Goal: Task Accomplishment & Management: Use online tool/utility

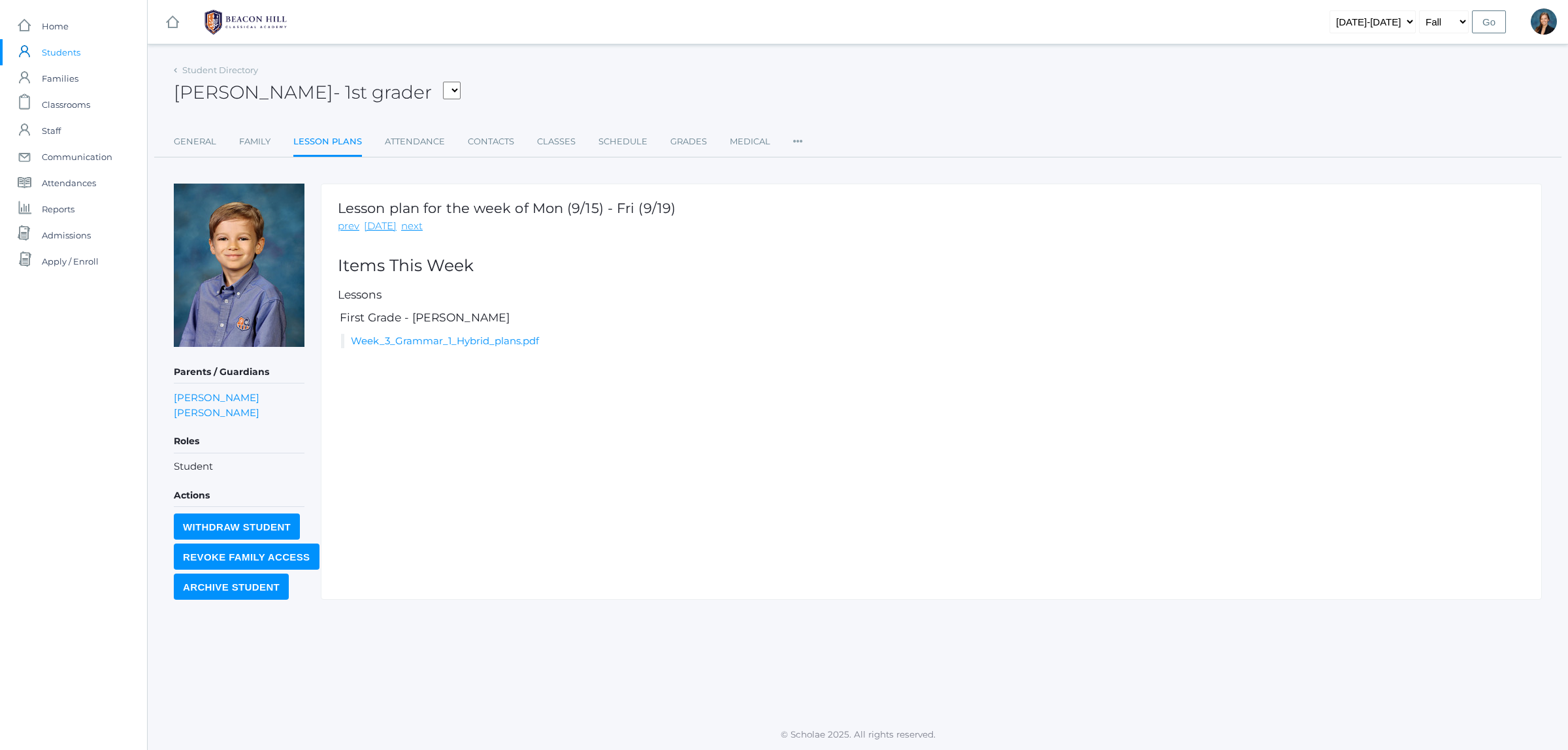
click at [67, 47] on span "Students" at bounding box center [61, 52] width 39 height 26
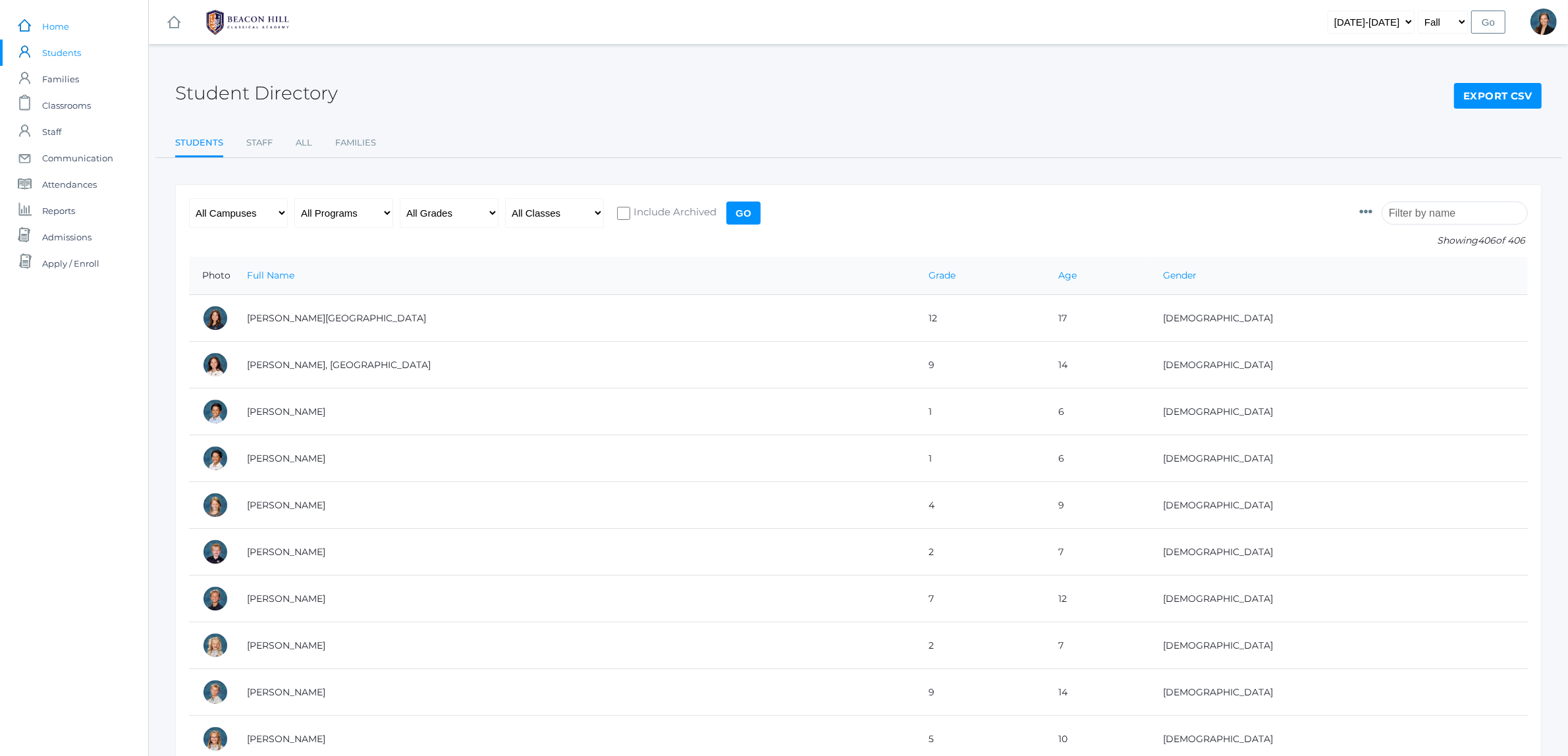
click at [59, 28] on span "Home" at bounding box center [56, 26] width 27 height 26
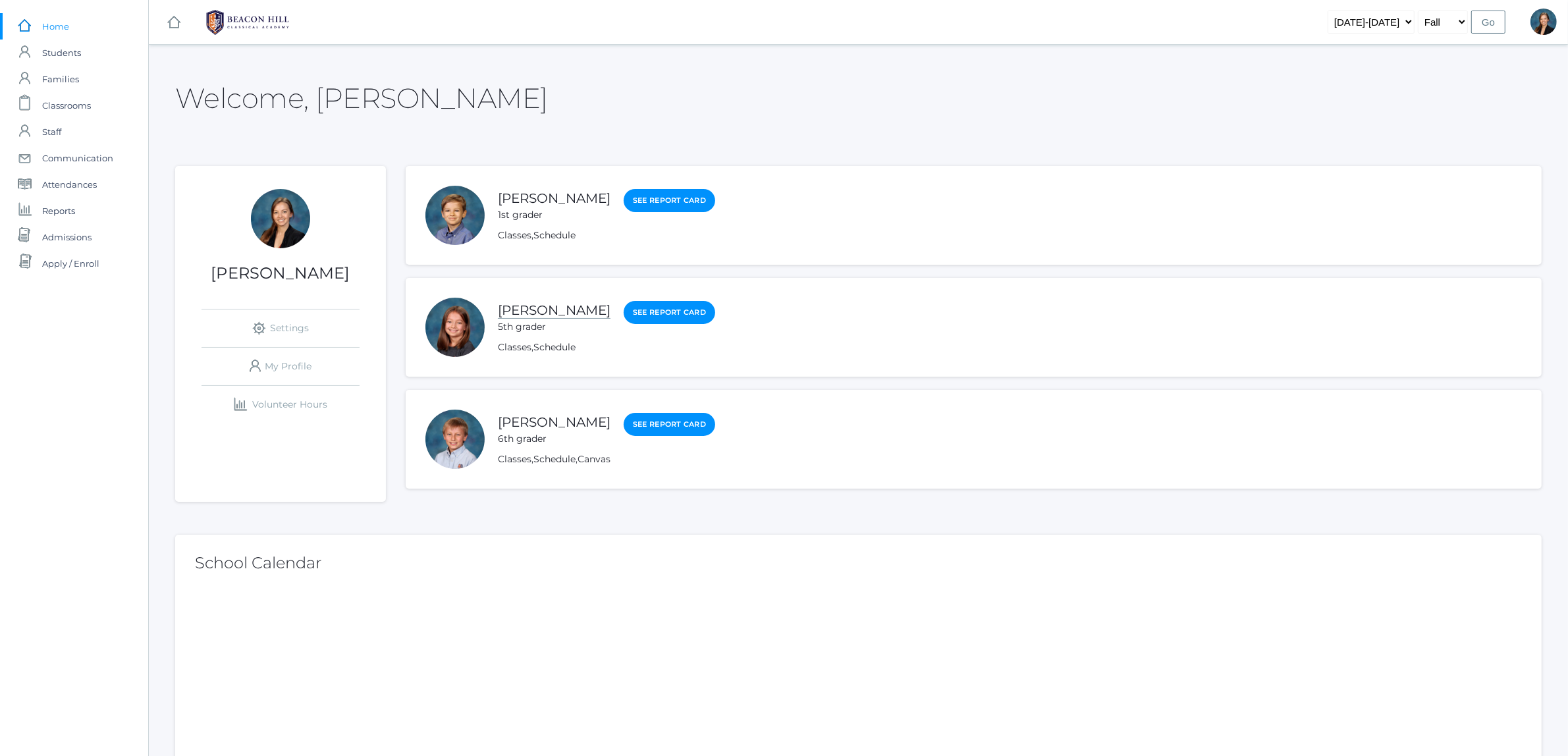
click at [540, 310] on link "[PERSON_NAME]" at bounding box center [554, 310] width 113 height 16
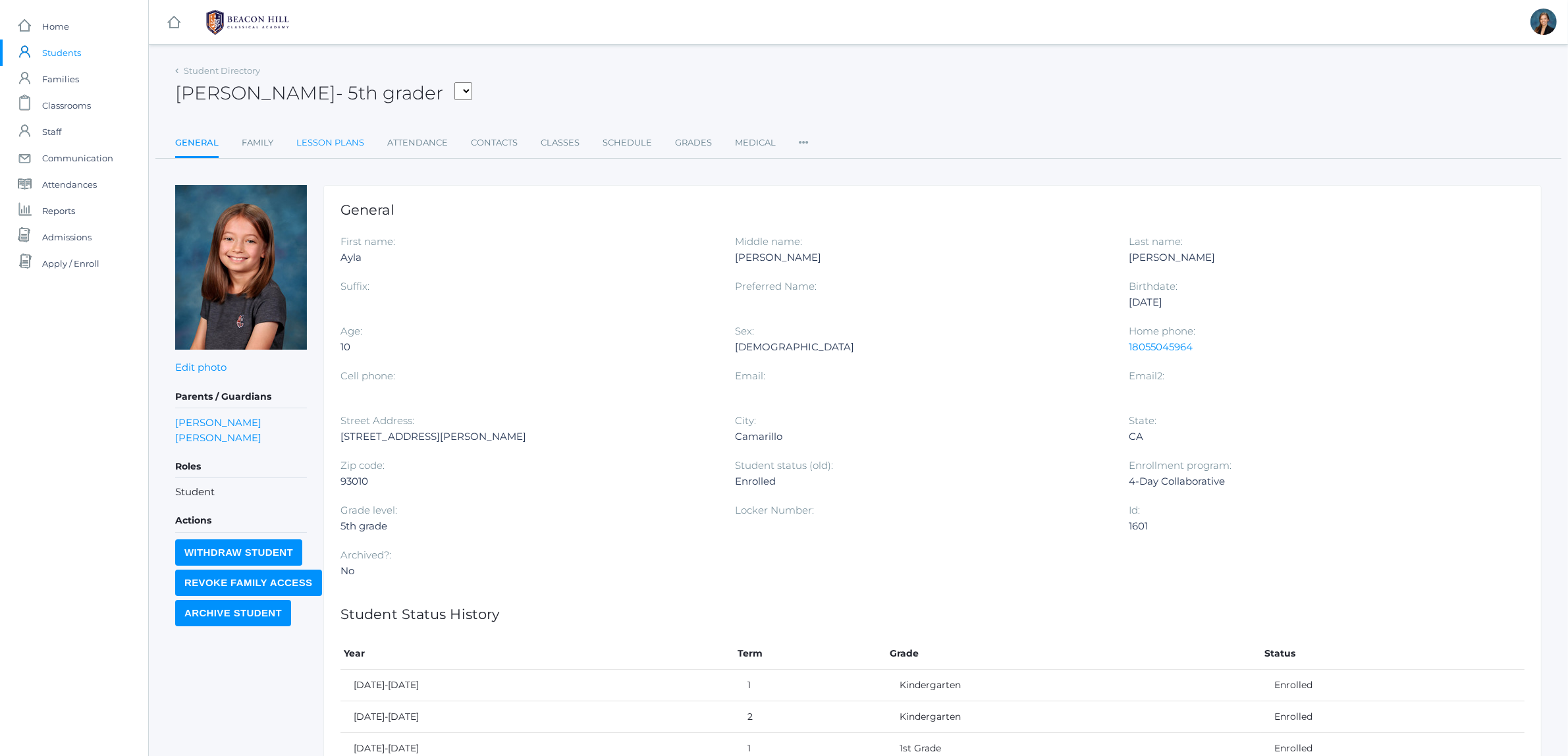
click at [360, 144] on link "Lesson Plans" at bounding box center [330, 142] width 68 height 26
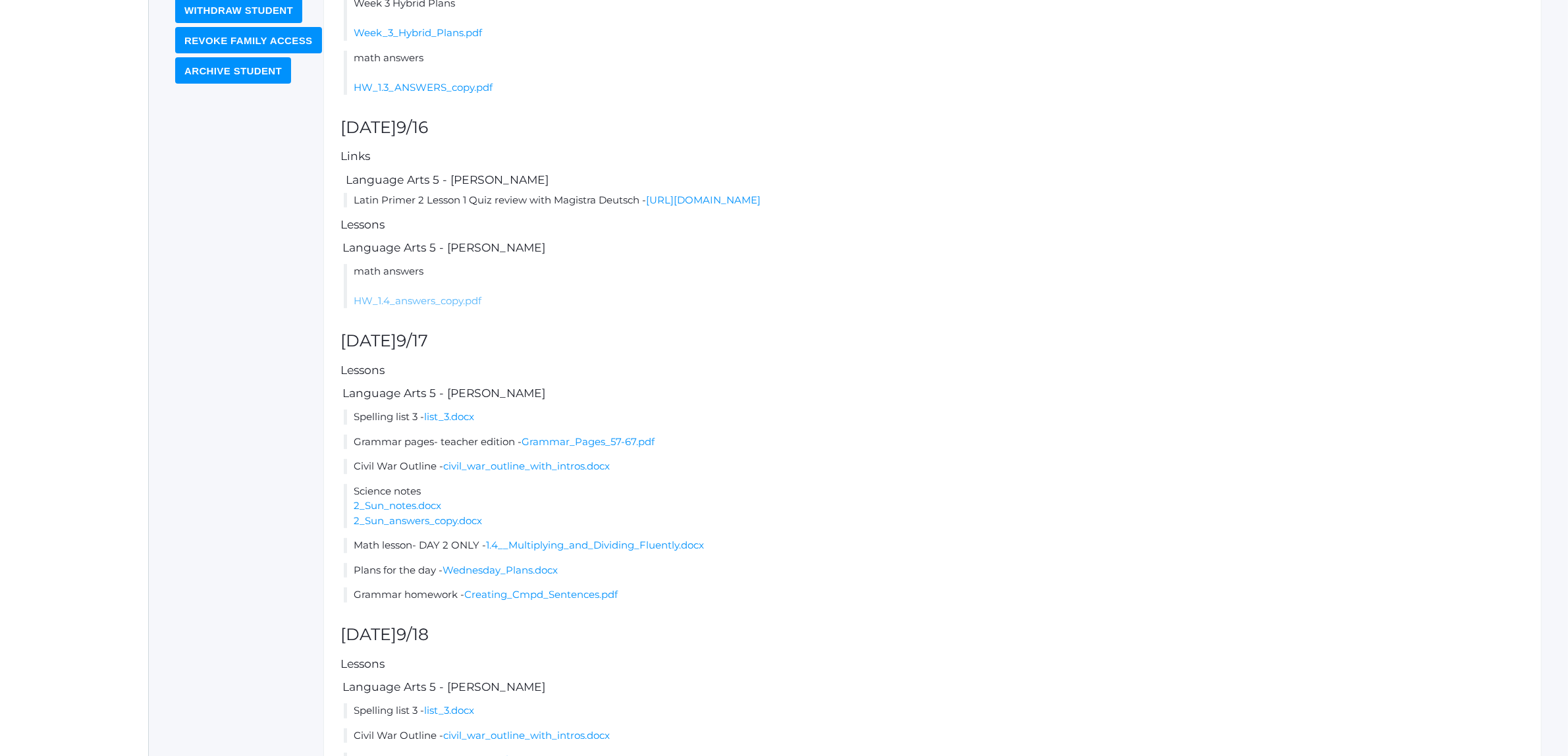
scroll to position [411, 0]
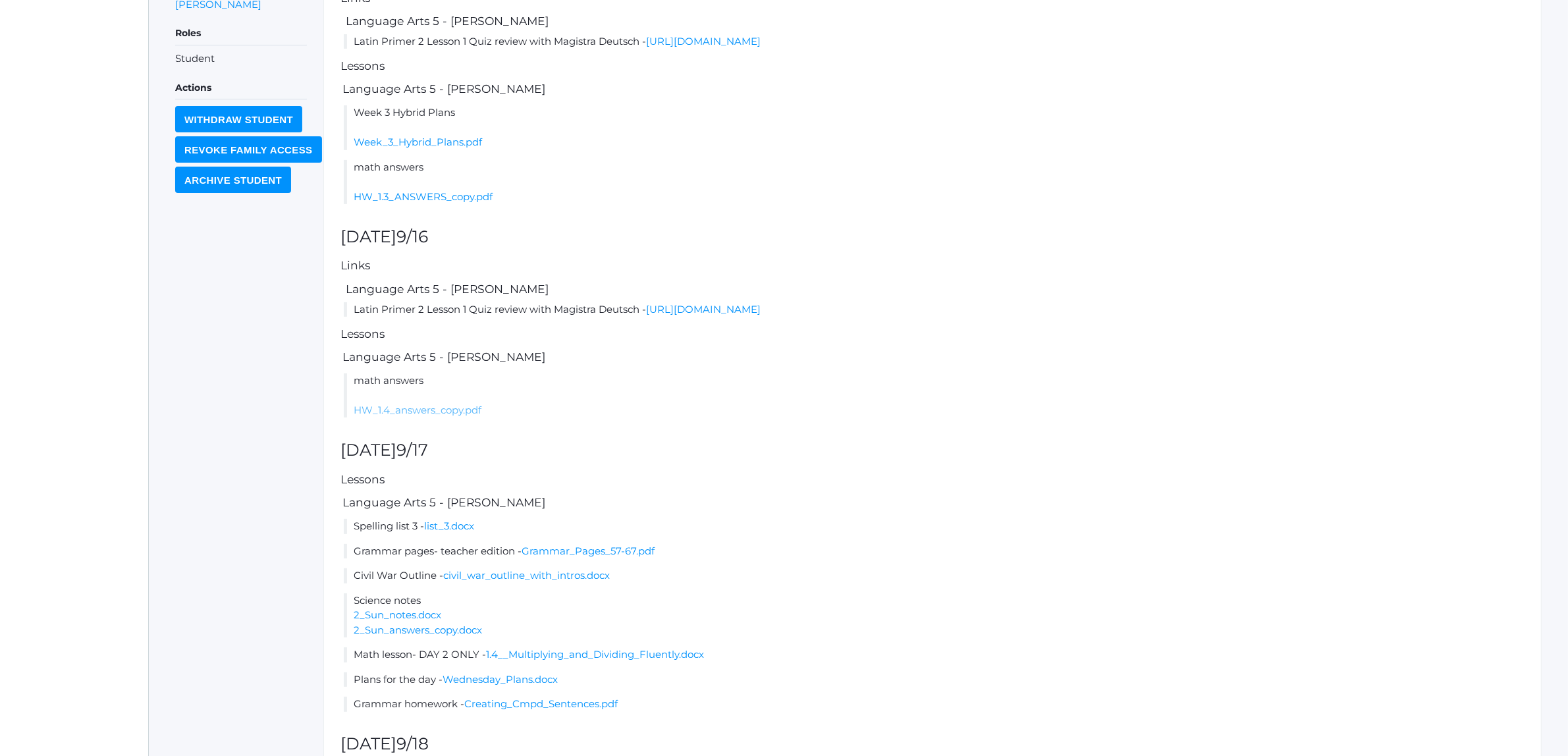
click at [439, 412] on link "HW_1.4_answers_copy.pdf" at bounding box center [417, 410] width 128 height 13
